Goal: Information Seeking & Learning: Learn about a topic

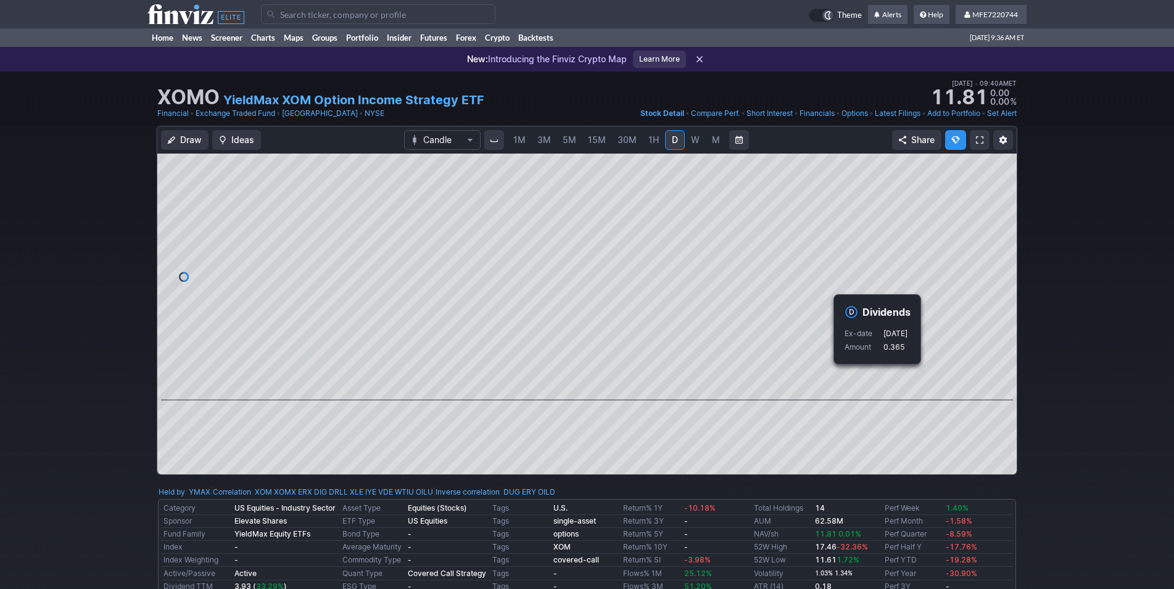
click at [1063, 250] on div "Draw Ideas Candle 1M 3M 5M 15M 30M 1H D W M Share" at bounding box center [587, 305] width 1174 height 359
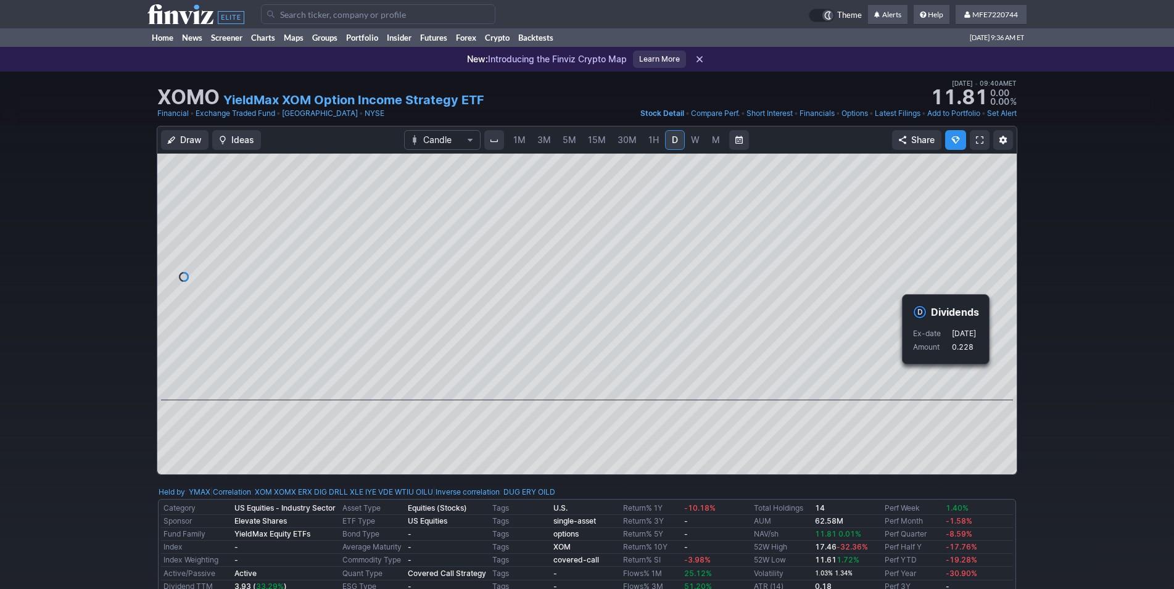
click at [1063, 375] on div "Draw Ideas Candle 1M 3M 5M 15M 30M 1H D W M Share" at bounding box center [587, 305] width 1174 height 359
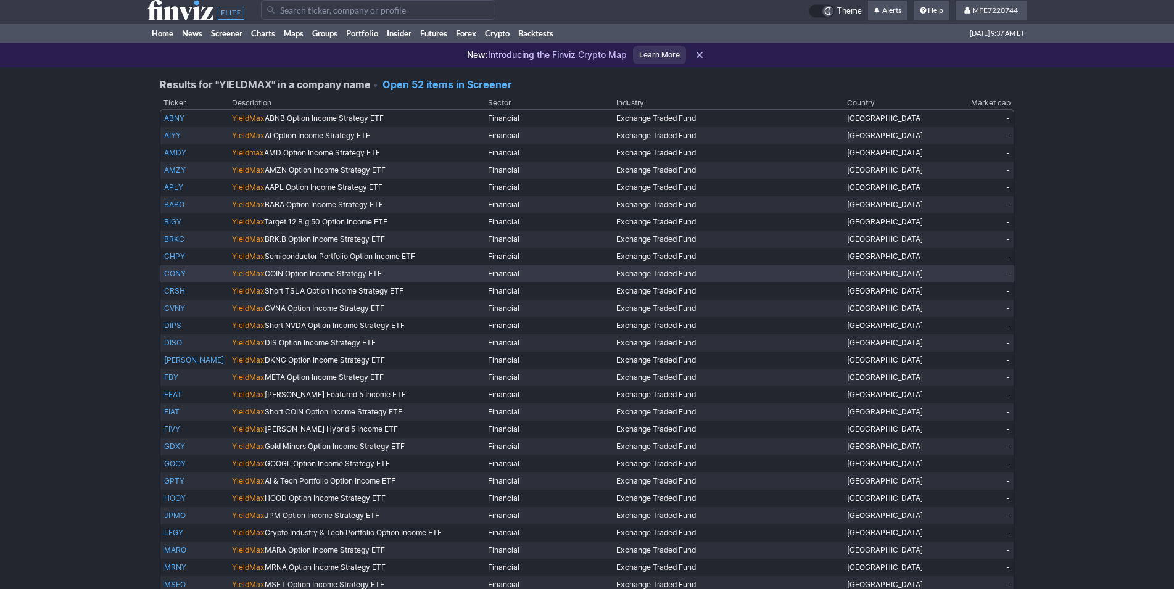
click at [178, 275] on link "CONY" at bounding box center [175, 273] width 22 height 9
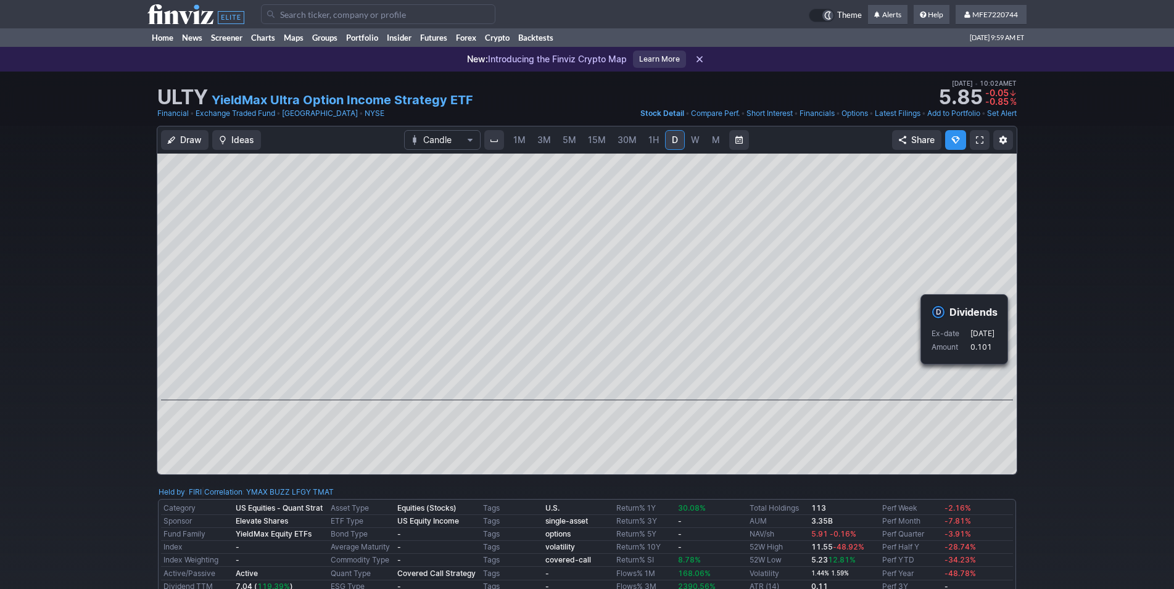
click at [1061, 375] on div "Draw Ideas Candle 1M 3M 5M 15M 30M 1H D W M Share" at bounding box center [587, 305] width 1174 height 359
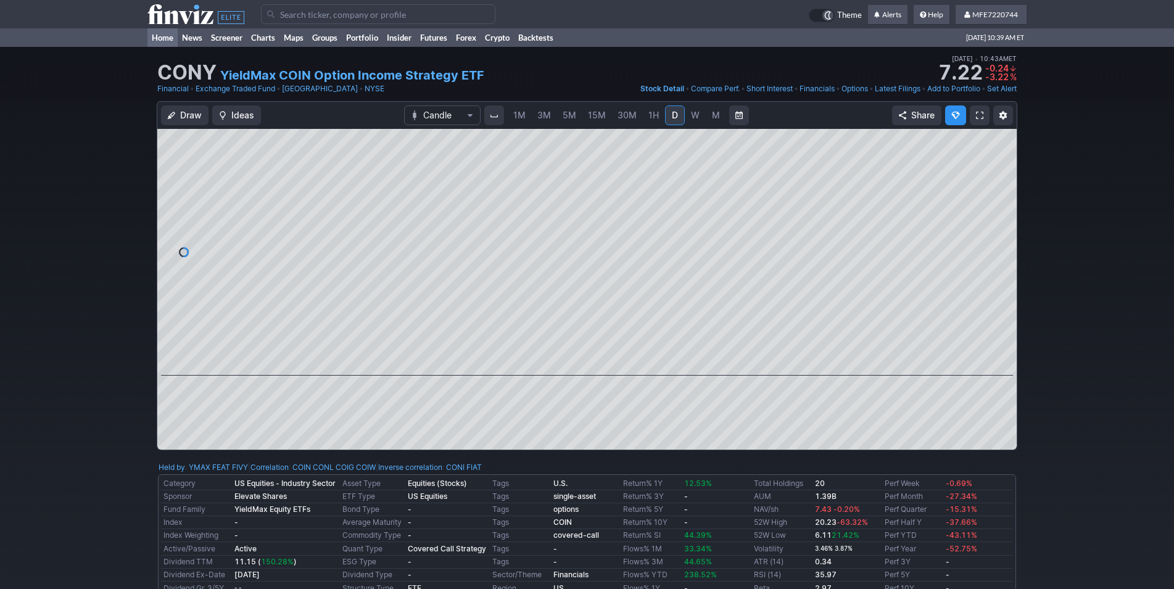
click at [168, 39] on link "Home" at bounding box center [162, 37] width 30 height 19
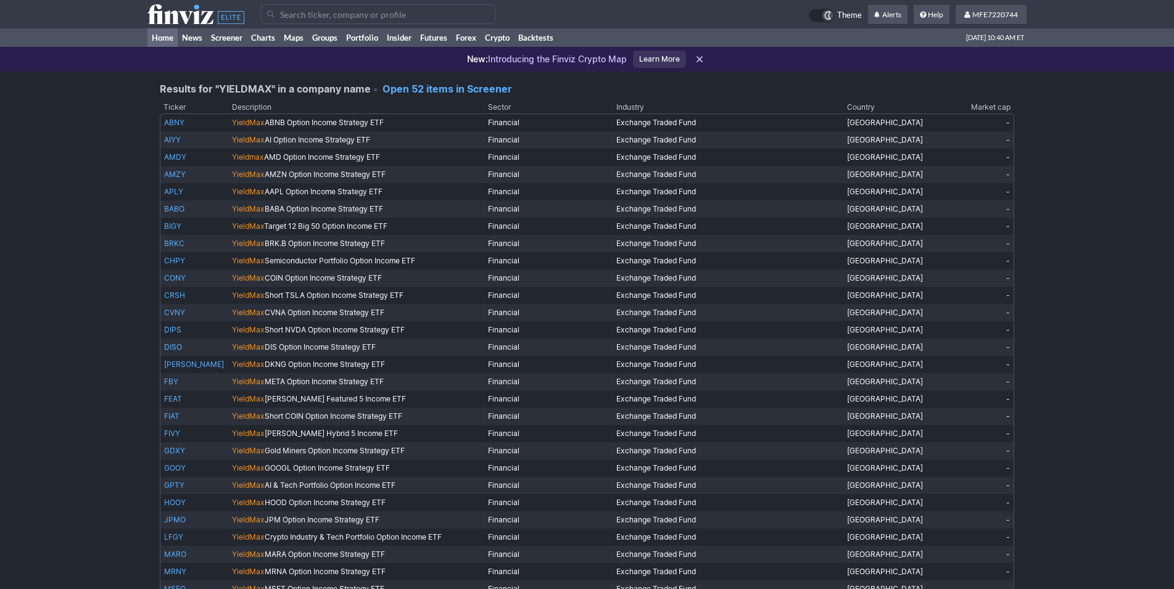
click at [159, 35] on link "Home" at bounding box center [162, 37] width 30 height 19
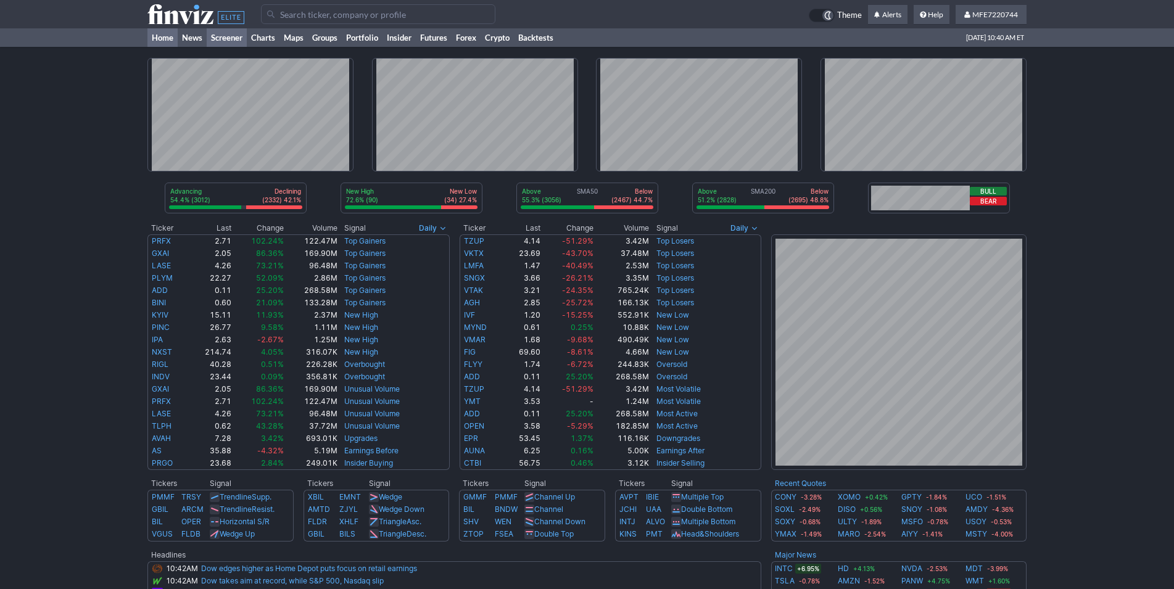
click at [241, 38] on link "Screener" at bounding box center [227, 37] width 40 height 19
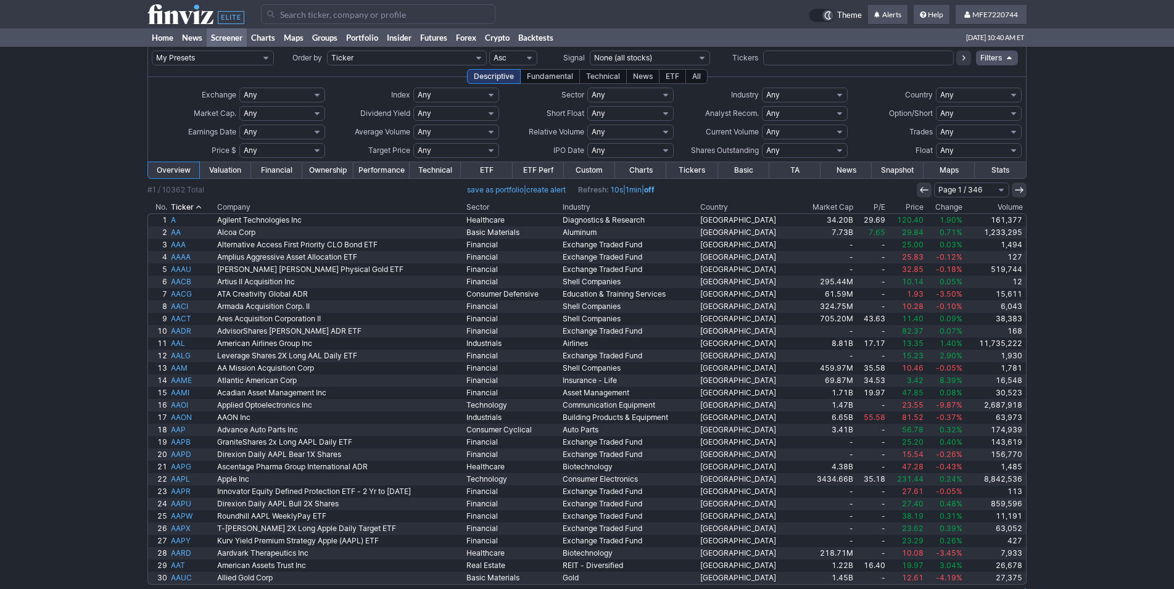
click at [413, 143] on select "Any 50% Above Price 40% Above Price 30% Above Price 20% Above Price 10% Above P…" at bounding box center [456, 150] width 86 height 15
click at [359, 144] on td "Target Price" at bounding box center [369, 150] width 87 height 19
click at [317, 148] on select "Any Under $1 Under $2 Under $3 Under $4 Under $5 Under $7 Under $10 Under $15 U…" at bounding box center [282, 150] width 86 height 15
select select "u1"
click option "Under $1" at bounding box center [0, 0] width 0 height 0
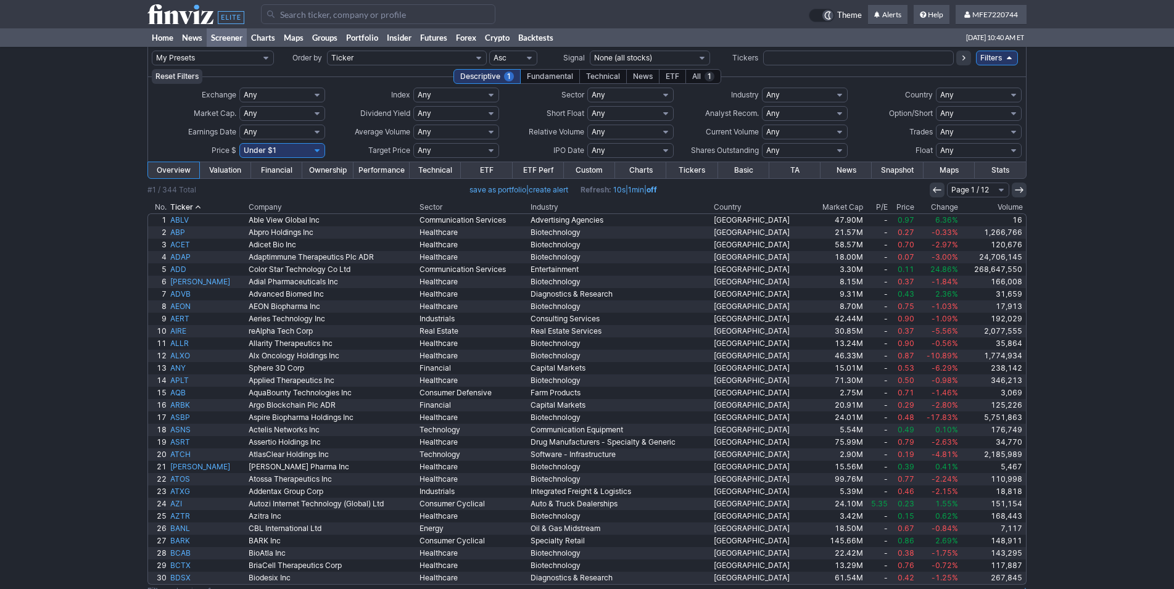
click at [1006, 207] on th "Volume" at bounding box center [993, 207] width 67 height 12
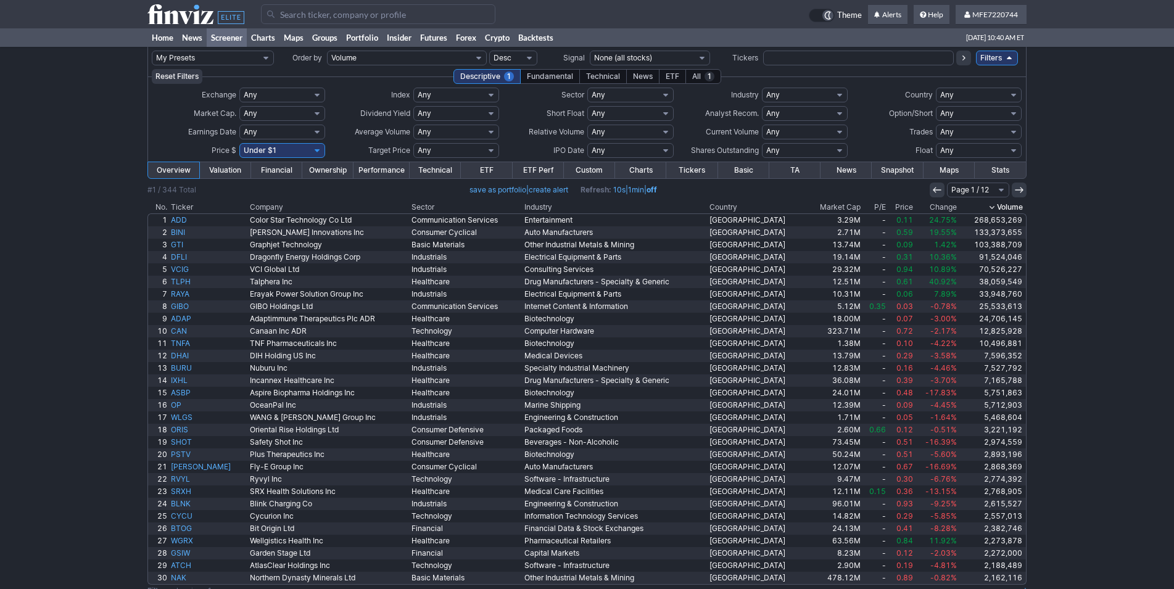
click at [634, 169] on link "Charts" at bounding box center [640, 170] width 51 height 16
click at [840, 207] on th "Market Cap" at bounding box center [835, 207] width 56 height 12
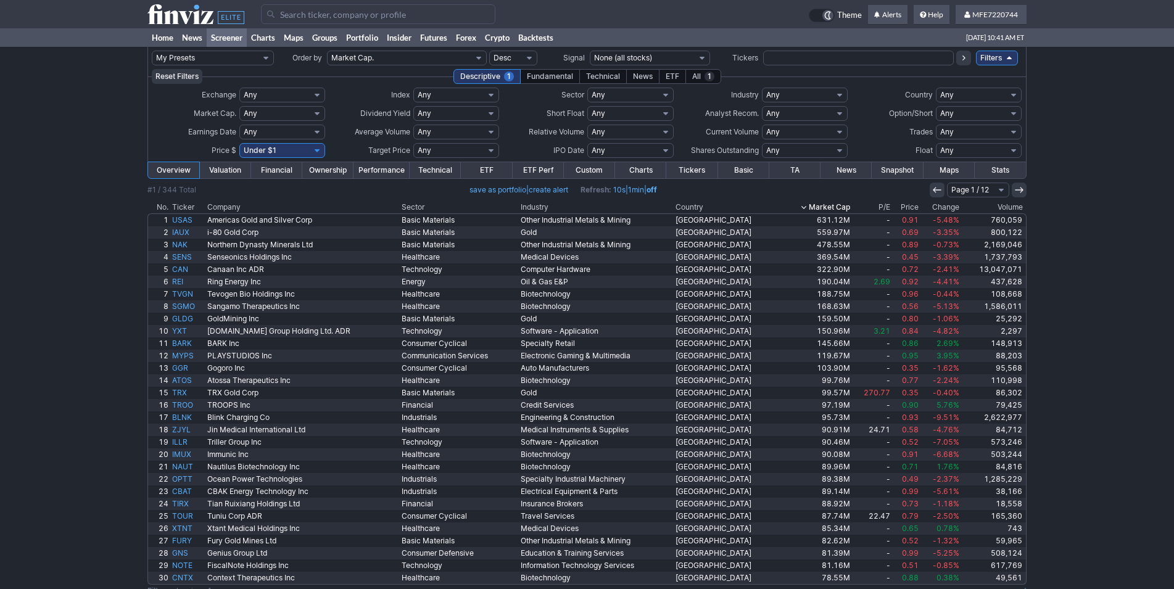
click at [822, 205] on th "Market Cap" at bounding box center [815, 207] width 73 height 12
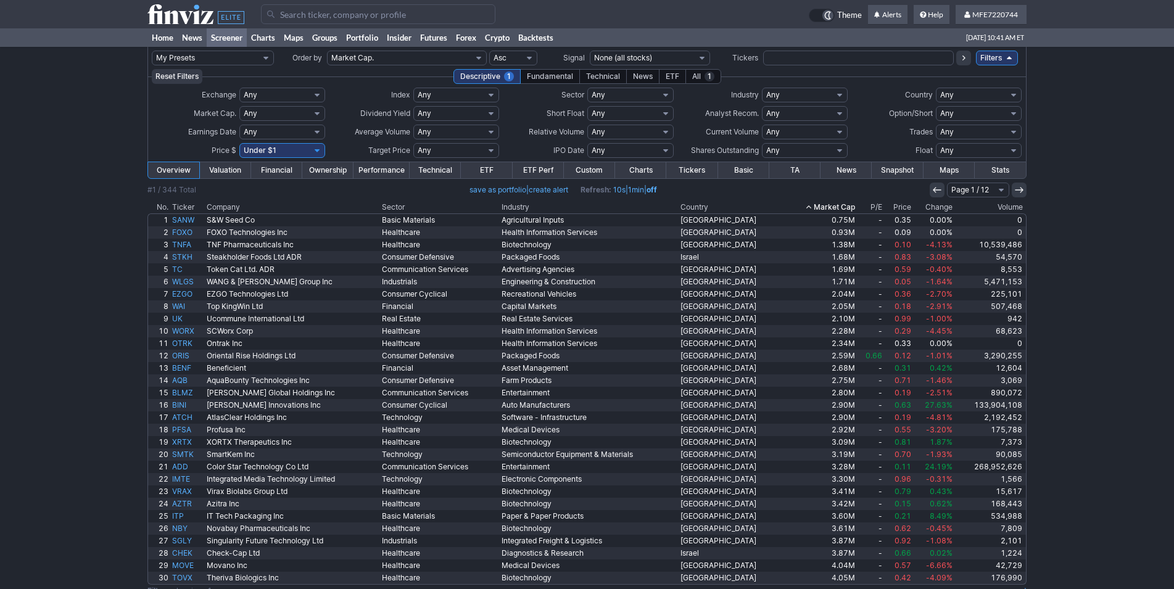
click at [832, 205] on th "Market Cap" at bounding box center [820, 207] width 73 height 12
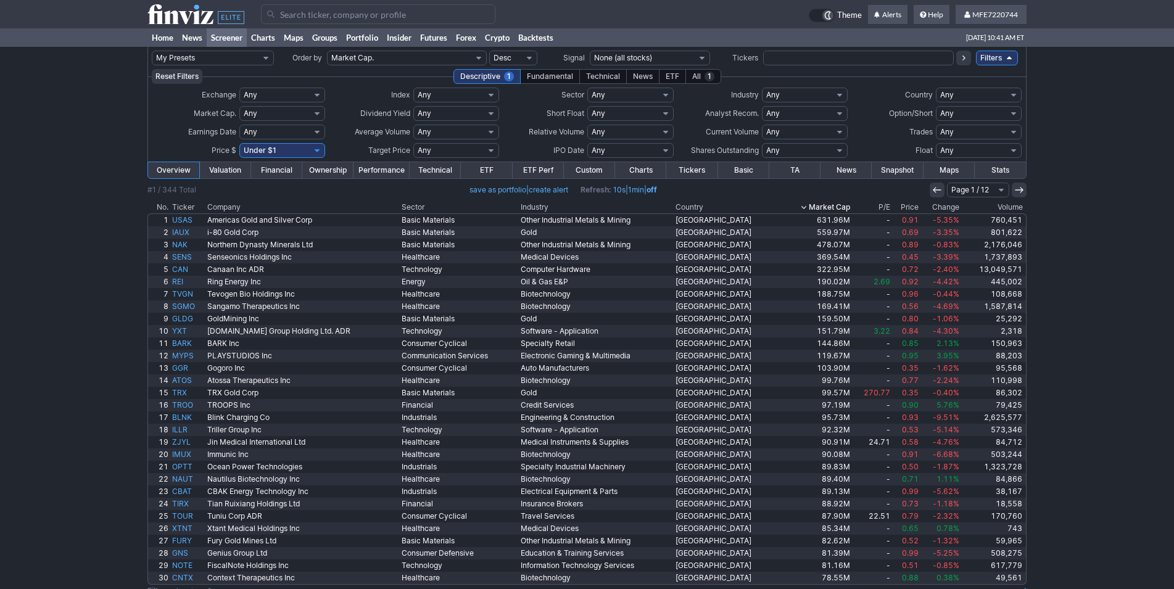
click at [639, 174] on link "Charts" at bounding box center [640, 170] width 51 height 16
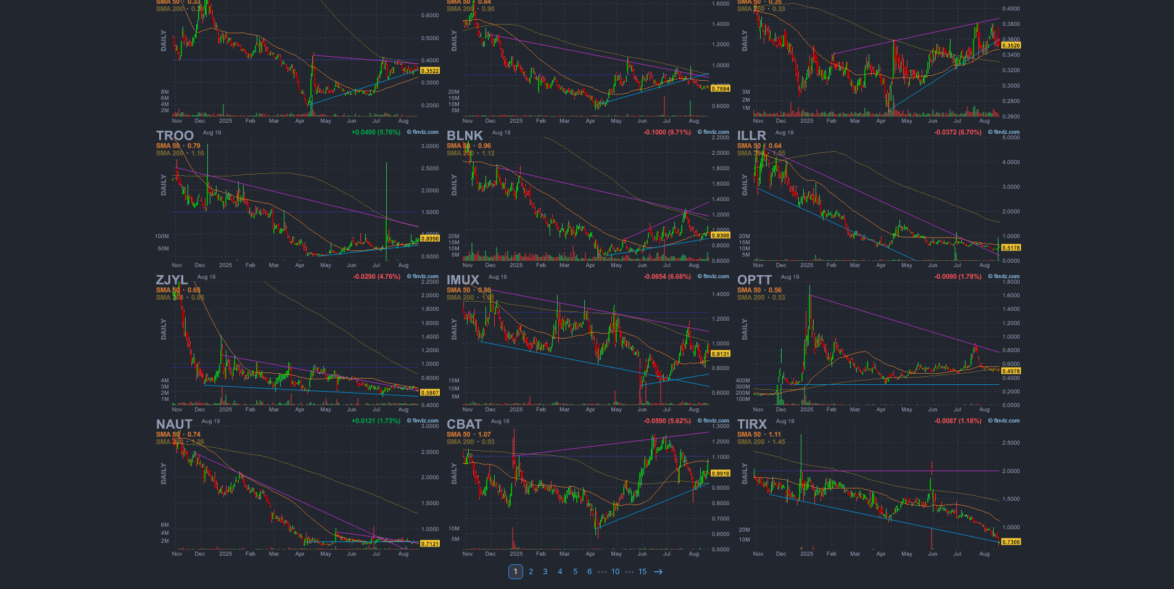
scroll to position [800, 0]
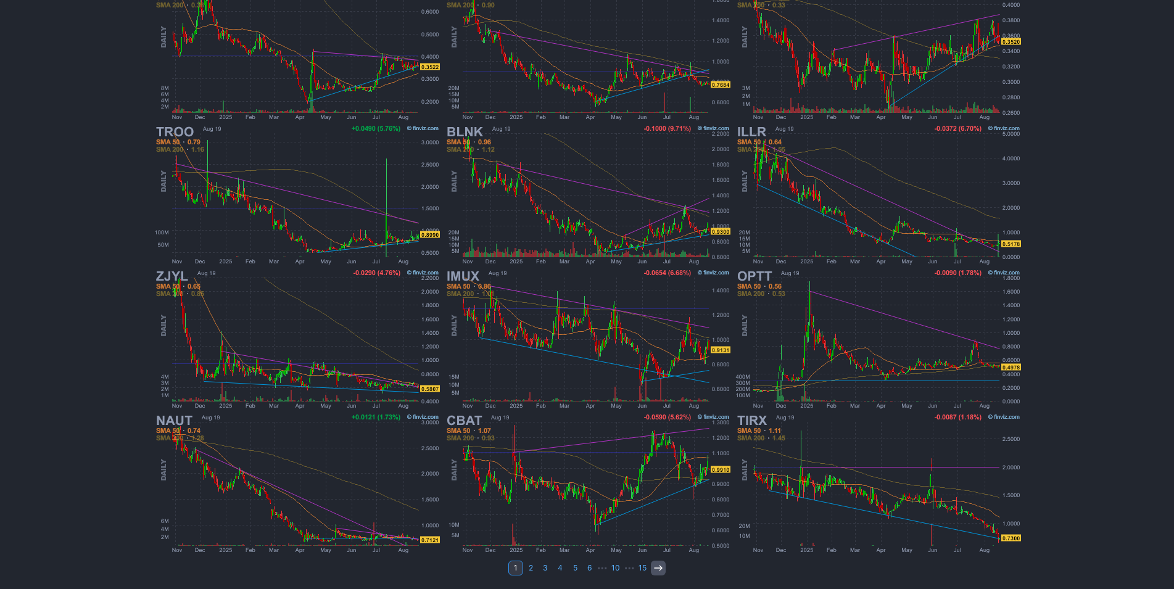
click at [658, 568] on icon at bounding box center [658, 568] width 10 height 10
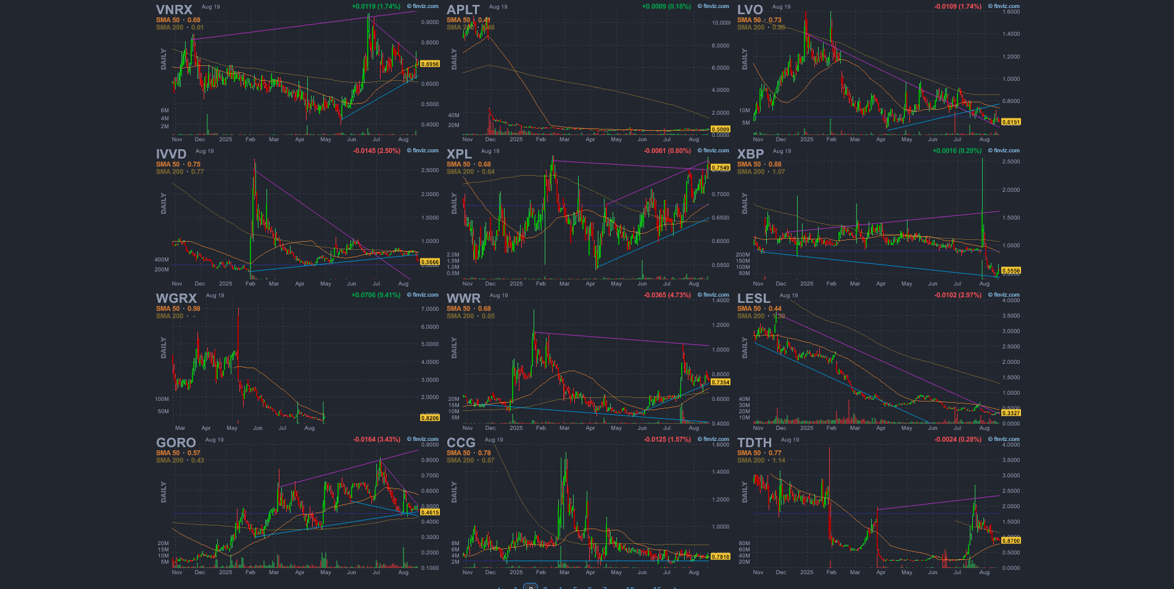
scroll to position [800, 0]
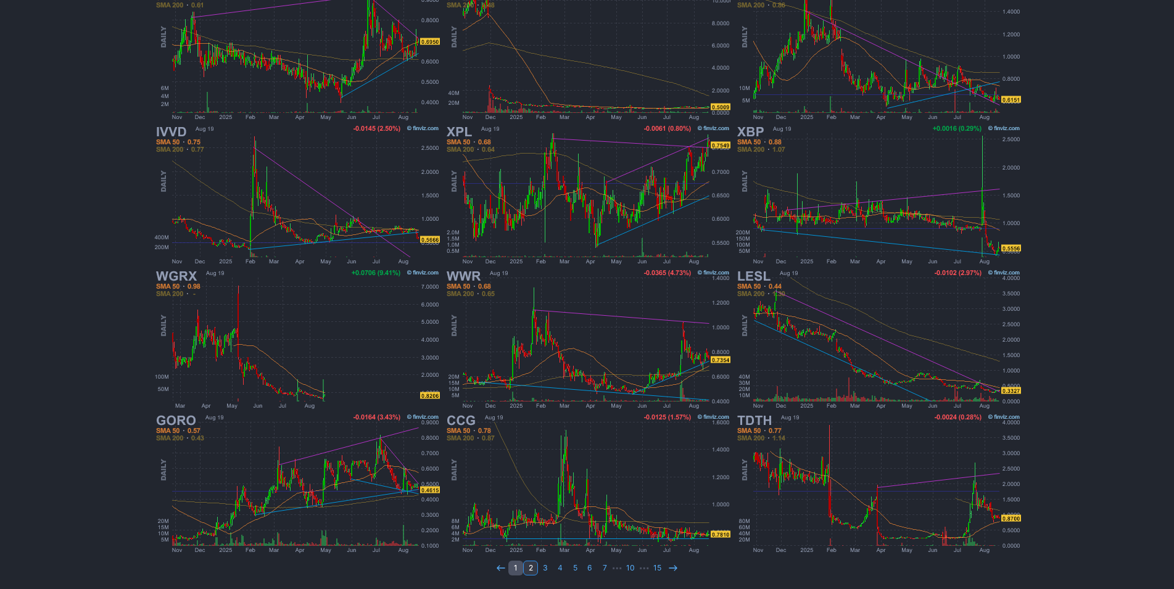
click at [518, 571] on link "1" at bounding box center [515, 568] width 15 height 15
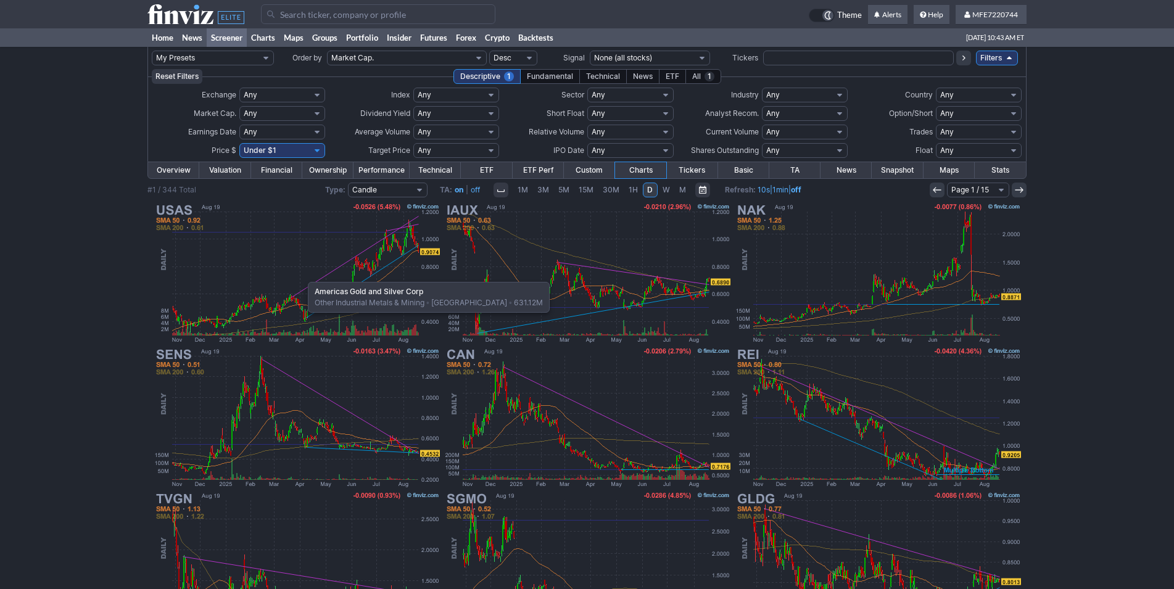
click at [302, 276] on img at bounding box center [296, 273] width 289 height 144
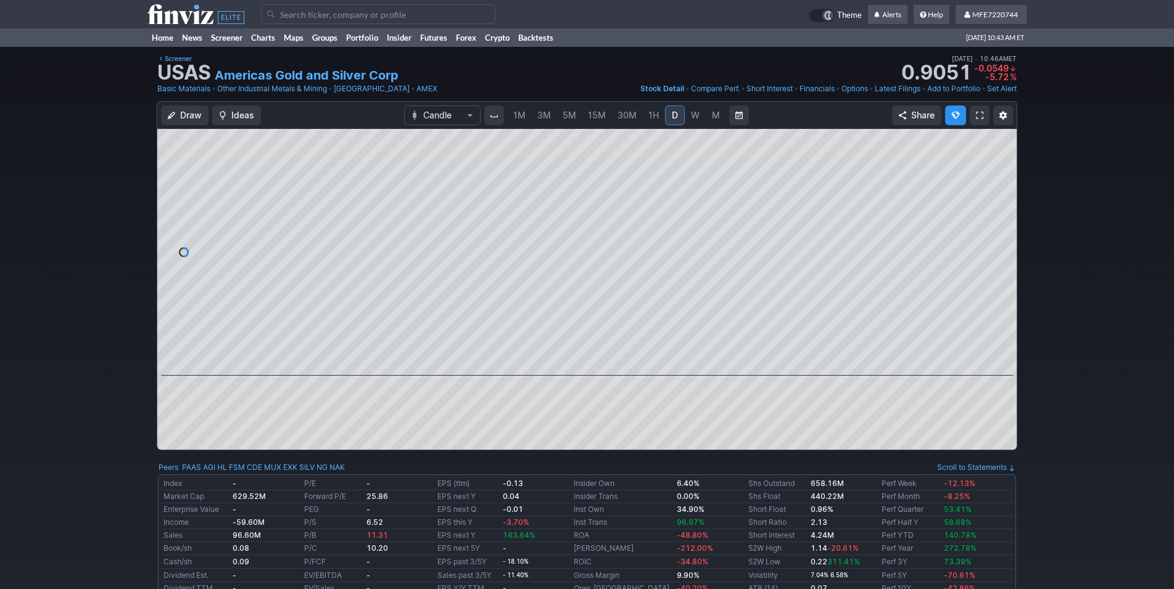
click at [699, 117] on link "W" at bounding box center [696, 116] width 20 height 20
click at [714, 117] on span "M" at bounding box center [716, 115] width 8 height 10
click at [696, 118] on span "W" at bounding box center [695, 115] width 9 height 10
click at [171, 36] on link "Home" at bounding box center [162, 37] width 30 height 19
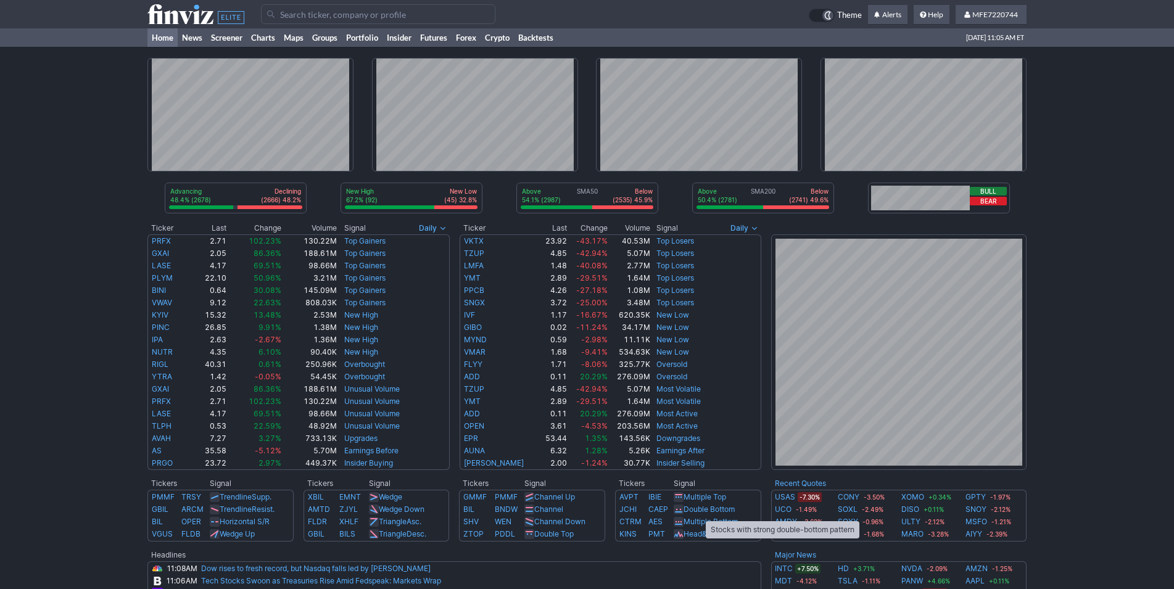
click at [700, 509] on link "Double Bottom" at bounding box center [709, 509] width 51 height 9
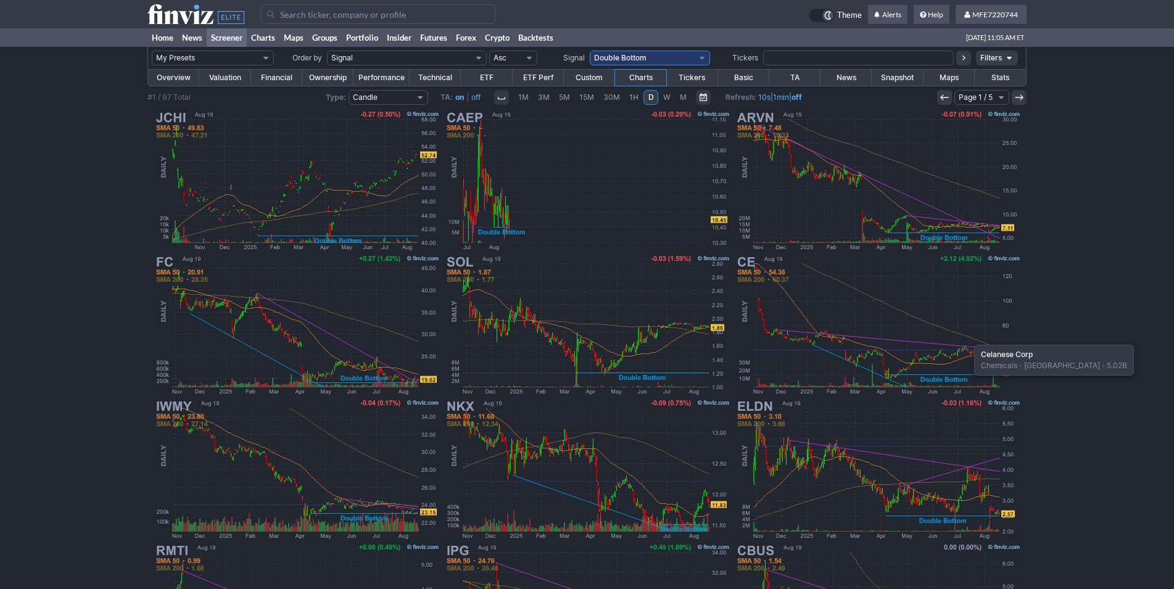
click at [968, 339] on img at bounding box center [878, 325] width 289 height 144
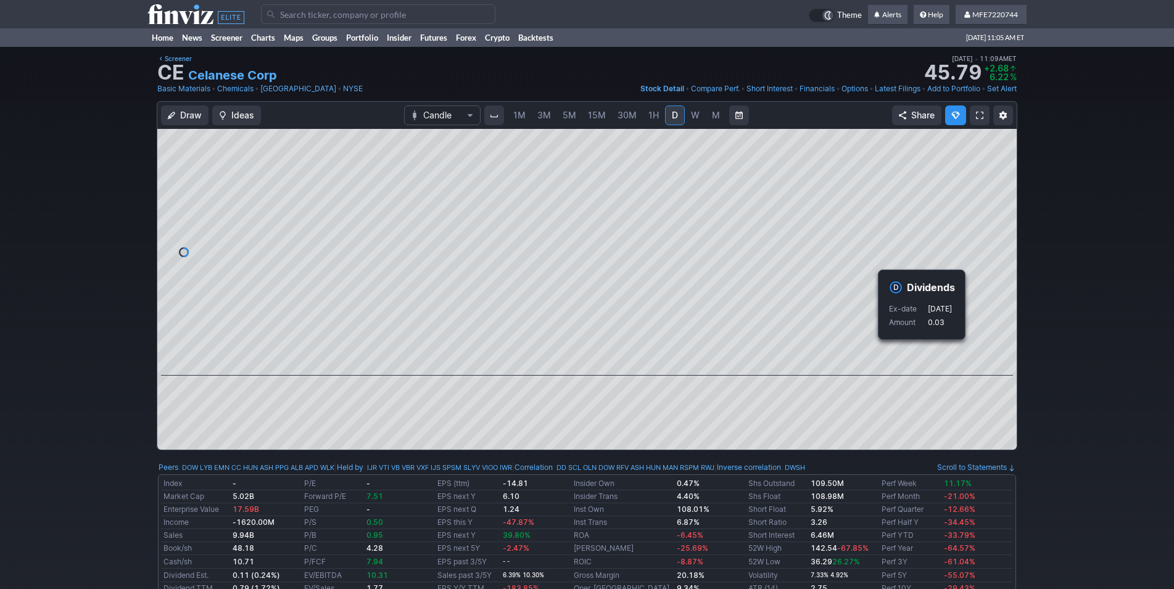
click at [1064, 386] on div "Draw Ideas Candle 1M 3M 5M 15M 30M 1H D W M Share" at bounding box center [587, 280] width 1174 height 359
click at [691, 117] on span "W" at bounding box center [695, 115] width 9 height 10
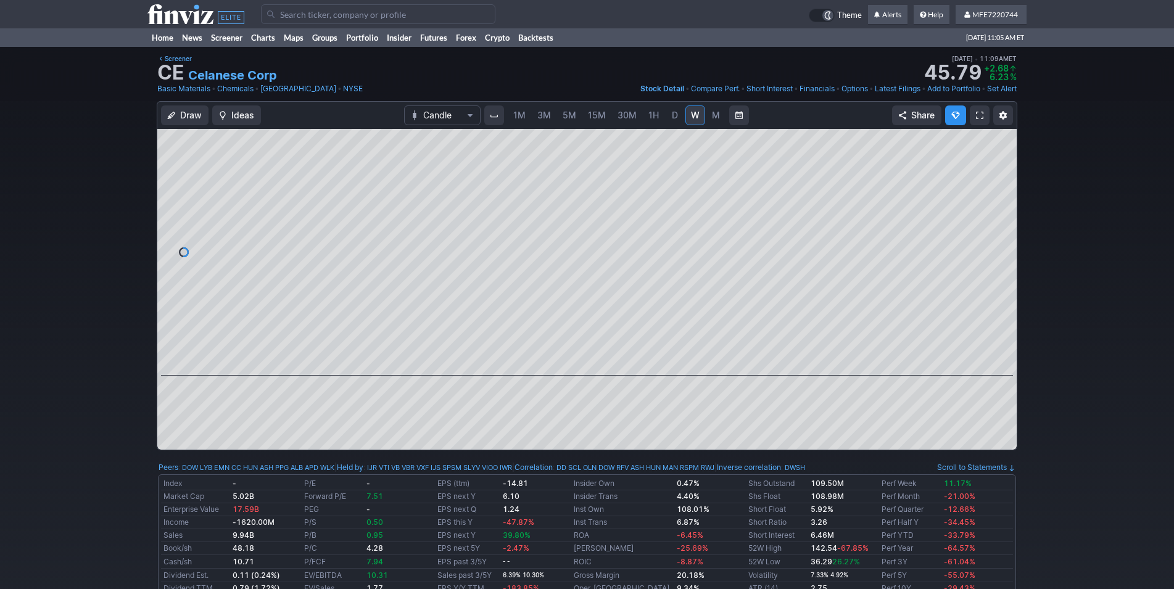
click at [712, 115] on span "M" at bounding box center [716, 115] width 8 height 10
click at [155, 35] on link "Home" at bounding box center [162, 37] width 30 height 19
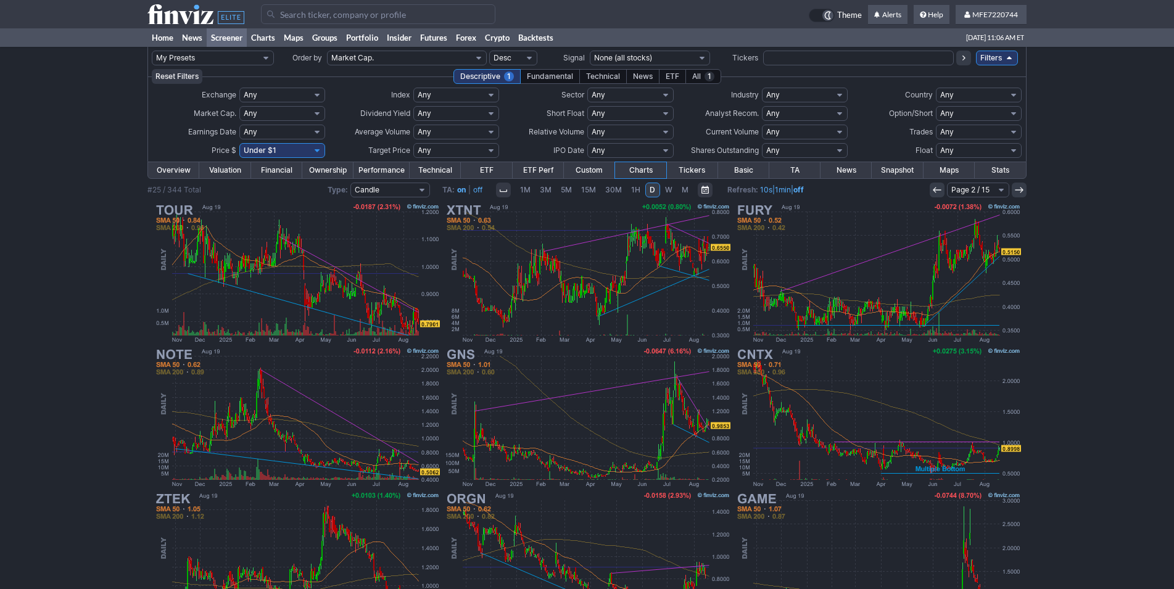
scroll to position [800, 0]
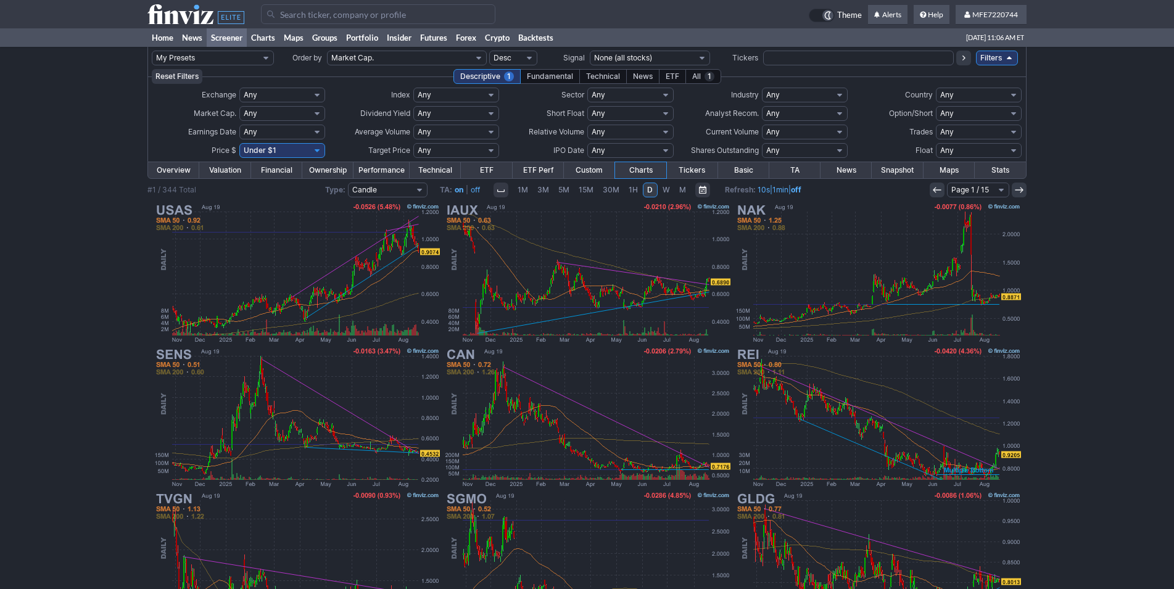
scroll to position [800, 0]
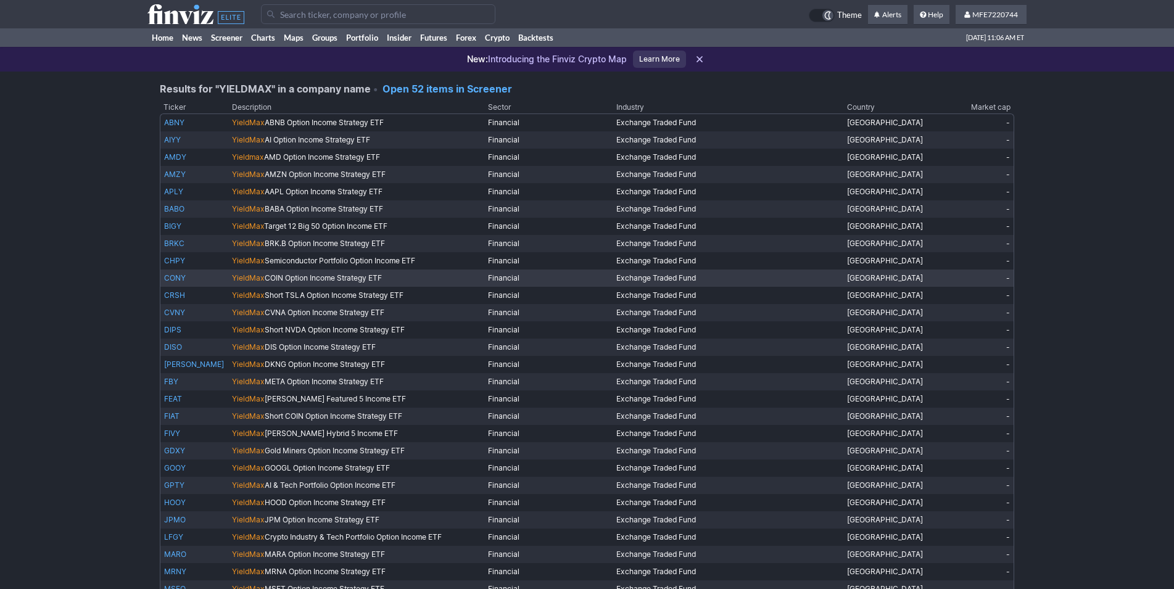
click at [181, 278] on link "CONY" at bounding box center [175, 277] width 22 height 9
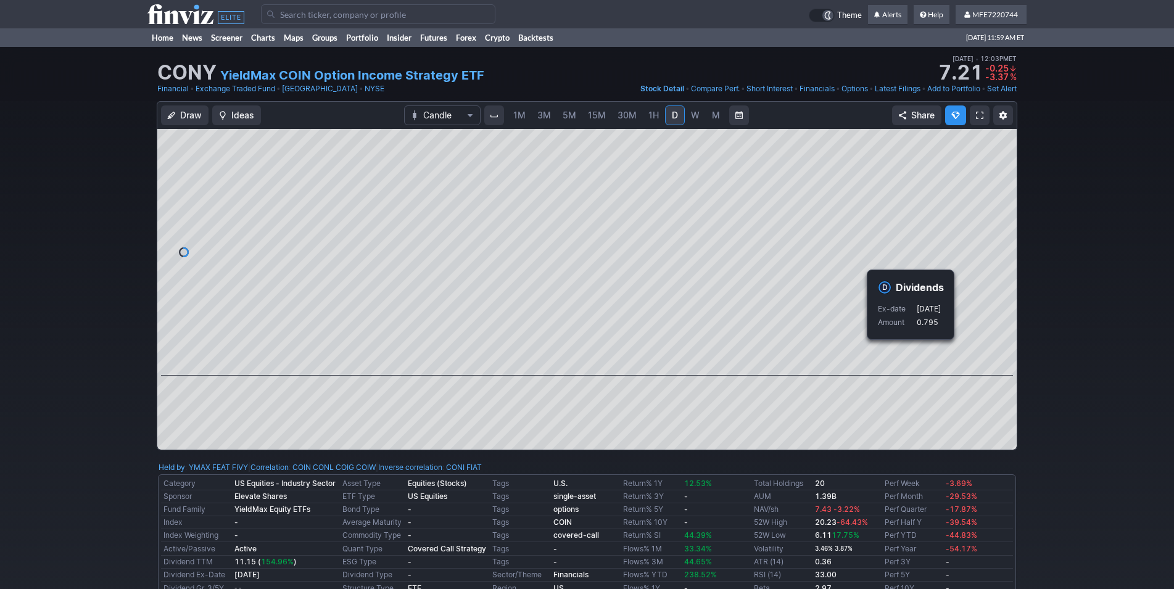
click at [1072, 361] on div "Draw Ideas Candle 1M 3M 5M 15M 30M 1H D W M Share" at bounding box center [587, 280] width 1174 height 359
click at [421, 15] on input "Search" at bounding box center [378, 14] width 234 height 20
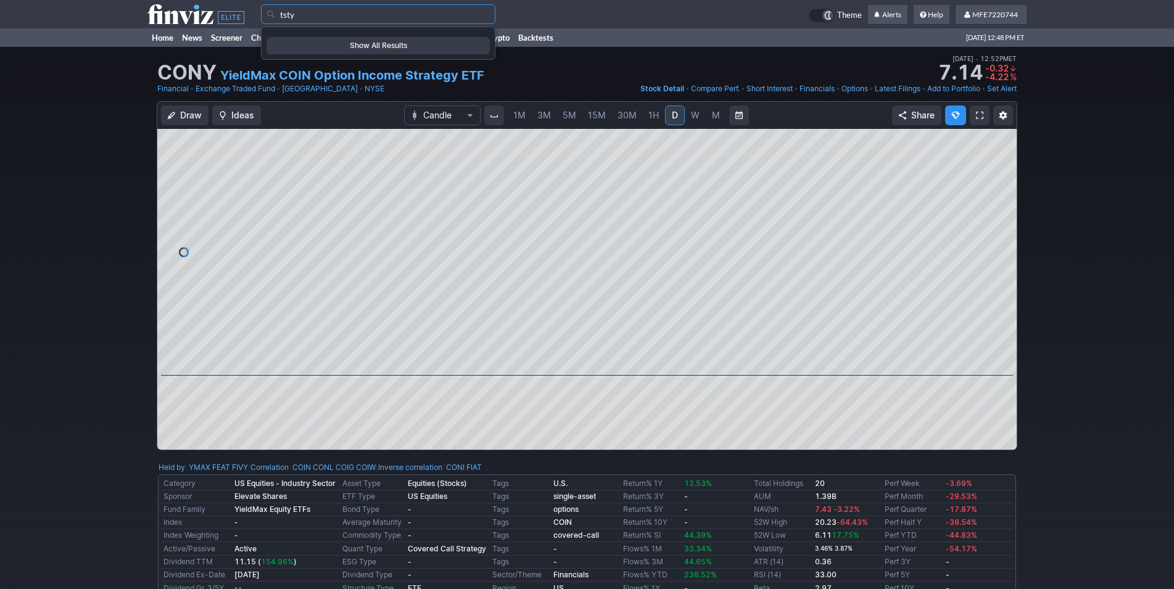
type input "tsty"
click at [162, 41] on link "Home" at bounding box center [162, 37] width 30 height 19
